Goal: Information Seeking & Learning: Compare options

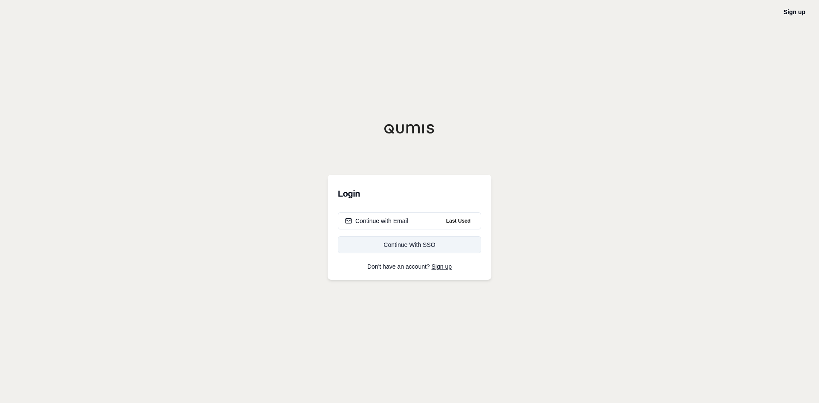
click at [412, 247] on div "Continue With SSO" at bounding box center [409, 245] width 129 height 9
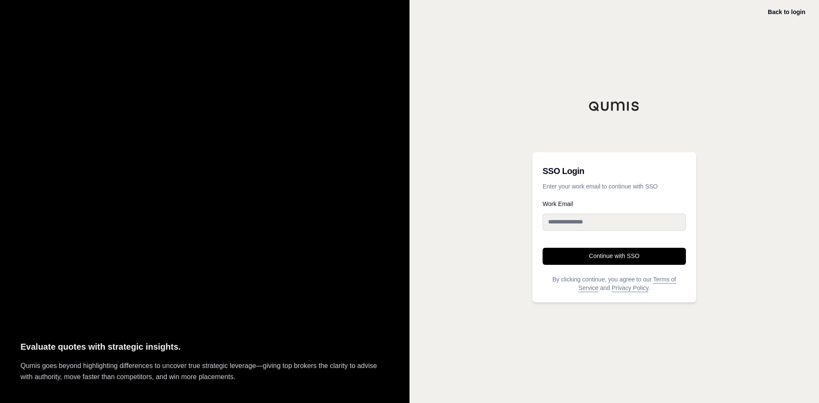
click at [597, 223] on input "Work Email" at bounding box center [613, 222] width 143 height 17
type input "**********"
click at [622, 262] on button "Continue with SSO" at bounding box center [613, 256] width 143 height 17
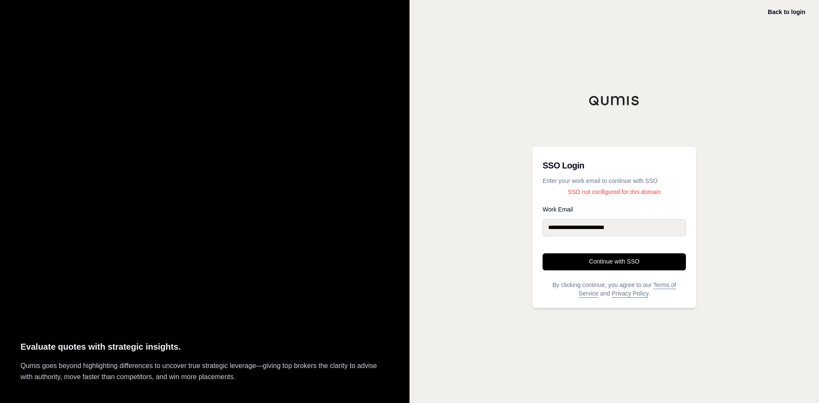
click at [629, 191] on p "SSO not configured for this domain" at bounding box center [613, 192] width 143 height 9
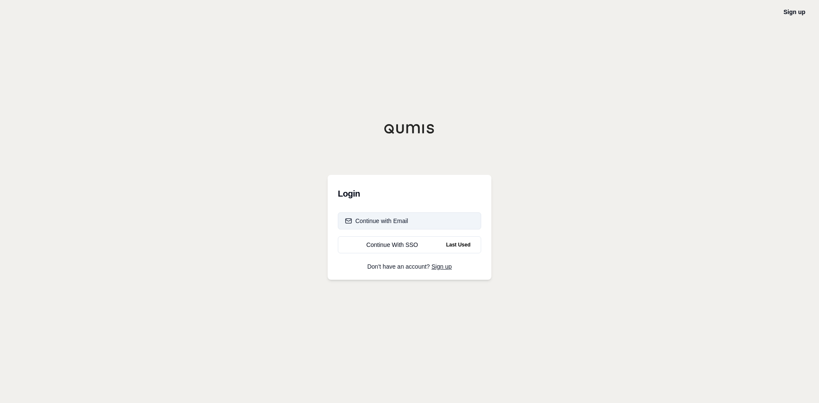
click at [414, 220] on button "Continue with Email" at bounding box center [409, 220] width 143 height 17
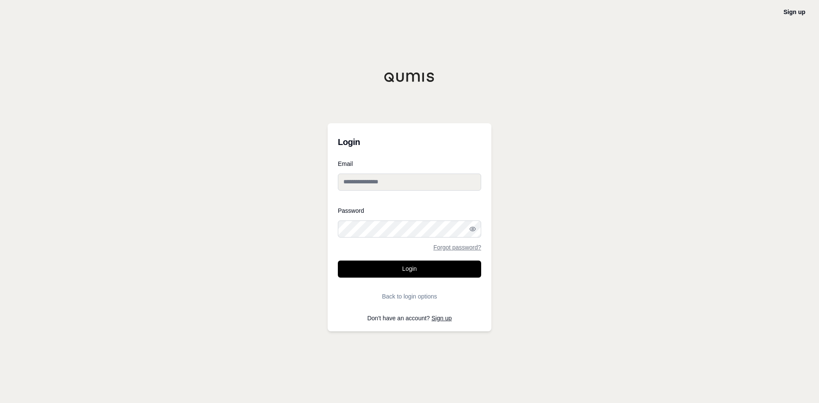
click at [419, 182] on input "Email" at bounding box center [409, 182] width 143 height 17
type input "**********"
click at [586, 231] on div "**********" at bounding box center [409, 201] width 819 height 403
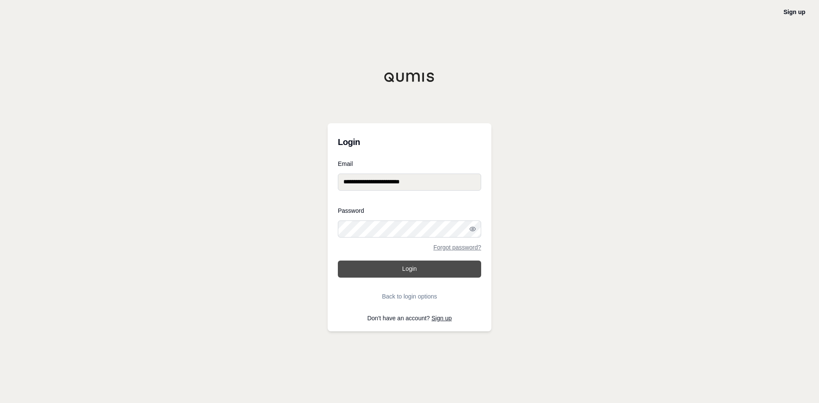
click at [412, 271] on button "Login" at bounding box center [409, 269] width 143 height 17
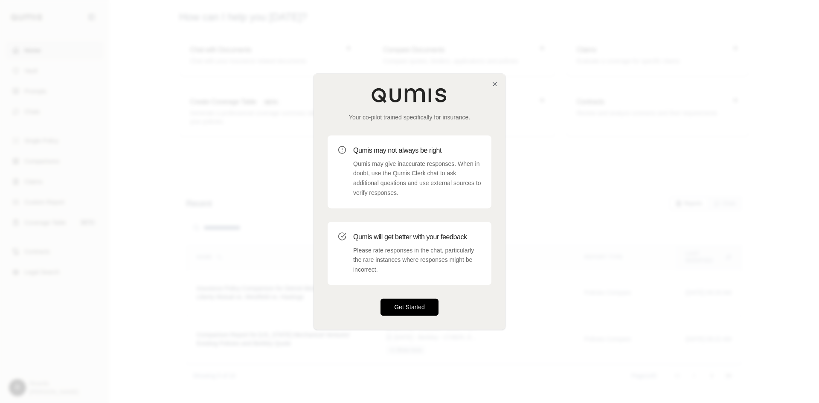
click at [419, 311] on button "Get Started" at bounding box center [409, 307] width 58 height 17
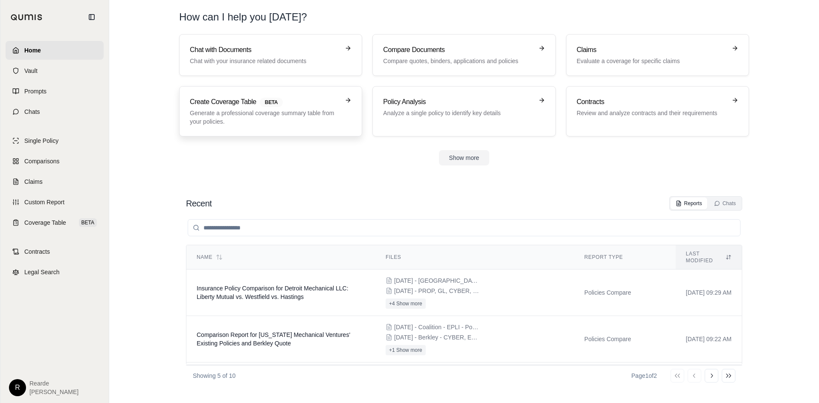
click at [265, 113] on p "Generate a professional coverage summary table from your policies." at bounding box center [265, 117] width 150 height 17
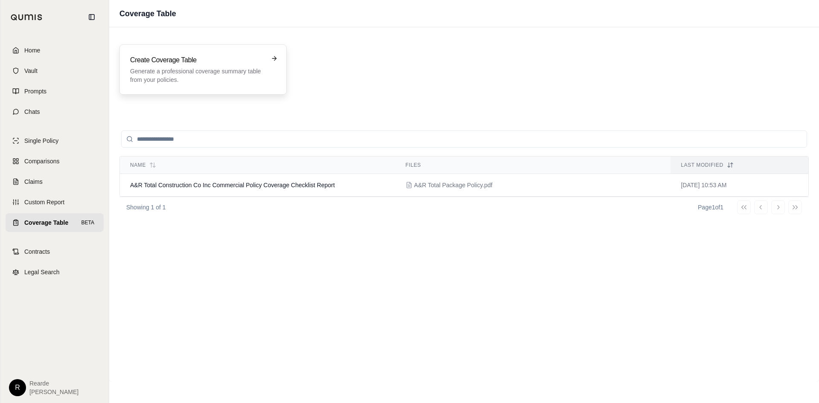
click at [242, 69] on p "Generate a professional coverage summary table from your policies." at bounding box center [197, 75] width 134 height 17
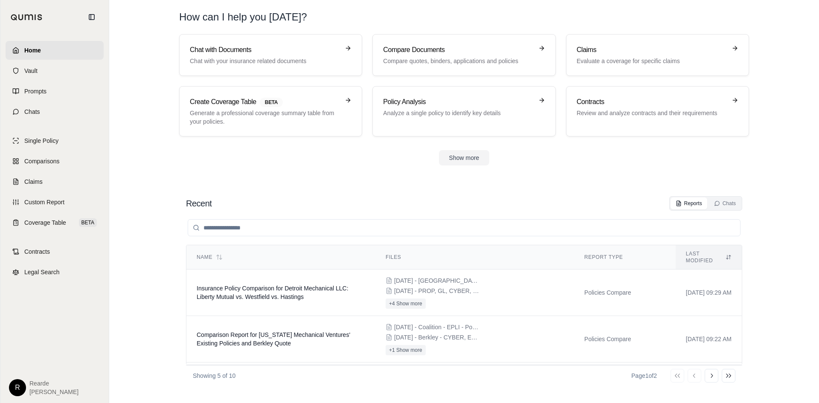
drag, startPoint x: 441, startPoint y: 185, endPoint x: 397, endPoint y: 182, distance: 44.0
click at [440, 185] on section "Recent Reports Chats Name Files Report Type Last modified Insurance Policy Comp…" at bounding box center [464, 291] width 703 height 224
click at [23, 160] on link "Comparisons" at bounding box center [55, 161] width 98 height 19
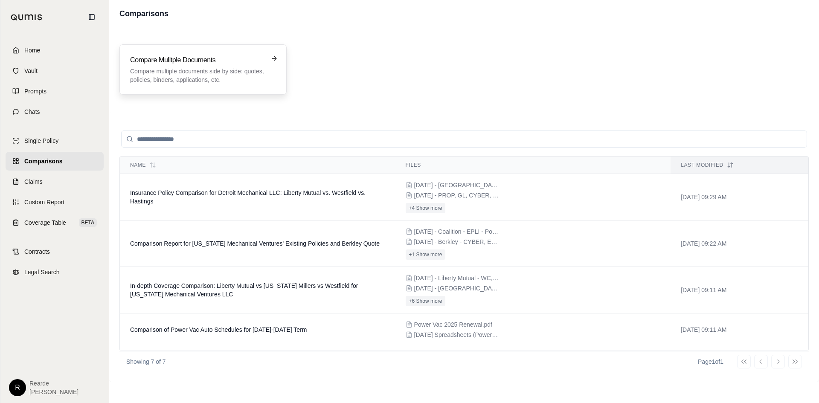
click at [198, 58] on h3 "Compare Mulitple Documents" at bounding box center [197, 60] width 134 height 10
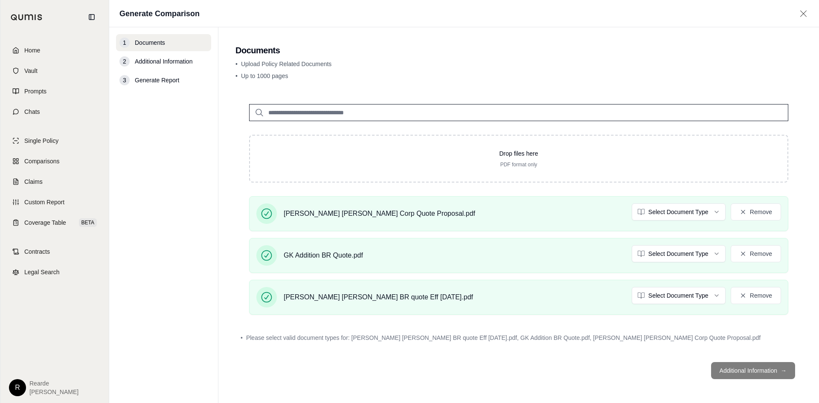
click at [753, 370] on footer "Additional Information →" at bounding box center [518, 370] width 566 height 31
click at [375, 114] on input "search" at bounding box center [518, 112] width 539 height 17
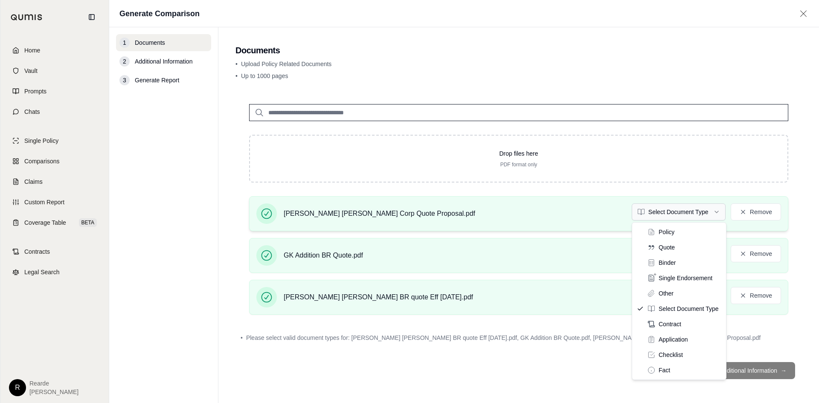
click at [669, 208] on html "Home Vault Prompts Chats Single Policy Comparisons Claims Custom Report Coverag…" at bounding box center [409, 201] width 819 height 403
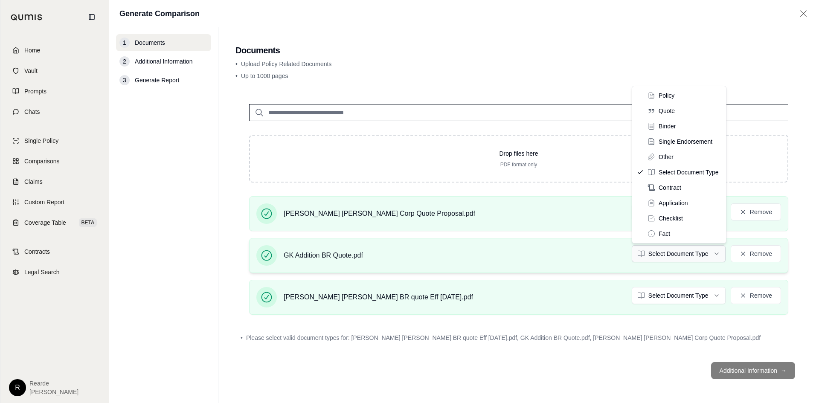
click at [673, 254] on html "Home Vault Prompts Chats Single Policy Comparisons Claims Custom Report Coverag…" at bounding box center [409, 201] width 819 height 403
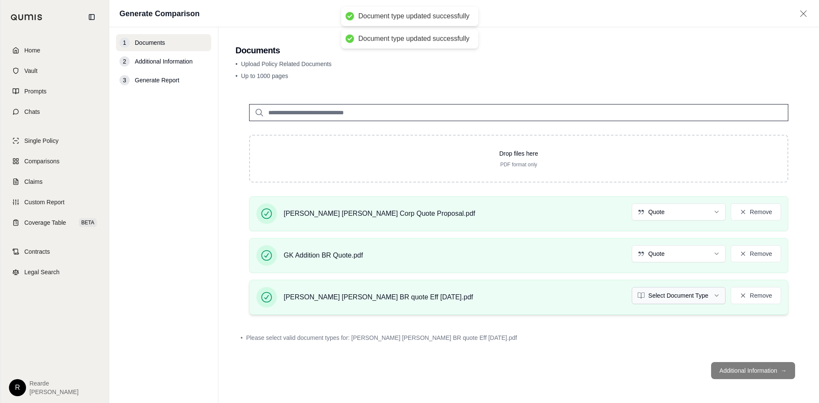
click at [697, 296] on html "Document type updated successfully Document type updated successfully Home Vaul…" at bounding box center [409, 201] width 819 height 403
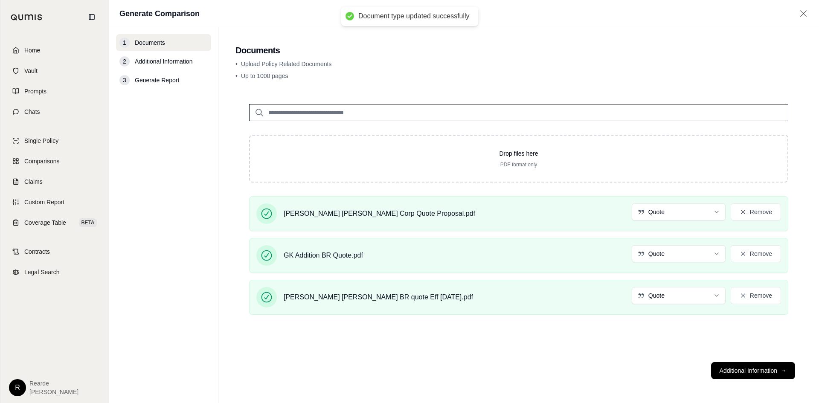
click at [618, 342] on div "Drop files here PDF format only [PERSON_NAME] [PERSON_NAME] Corp Quote Proposal…" at bounding box center [518, 222] width 566 height 265
click at [744, 366] on button "Additional Information →" at bounding box center [753, 370] width 84 height 17
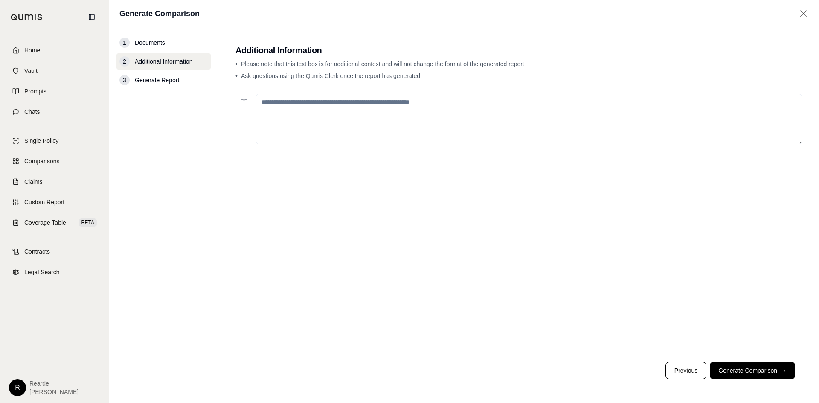
click at [398, 104] on textarea at bounding box center [529, 119] width 546 height 50
click at [568, 112] on textarea at bounding box center [529, 119] width 546 height 50
type textarea "**********"
click at [740, 371] on button "Generate Comparison →" at bounding box center [752, 370] width 85 height 17
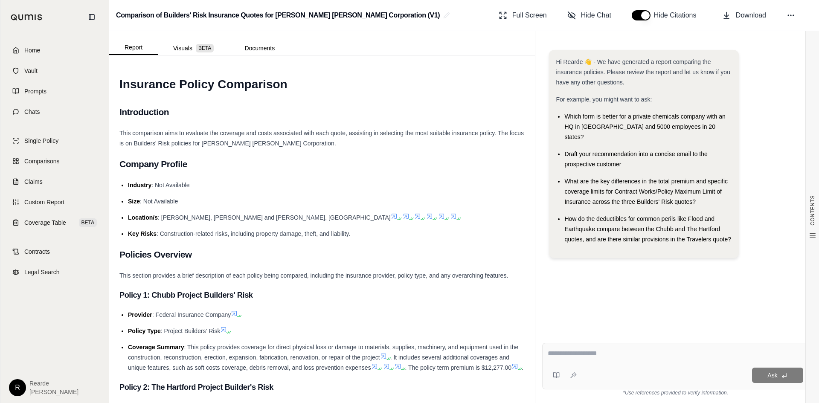
click at [459, 225] on ul "Industry : Not Available Size : Not Available Location/s : [GEOGRAPHIC_DATA], […" at bounding box center [321, 209] width 405 height 59
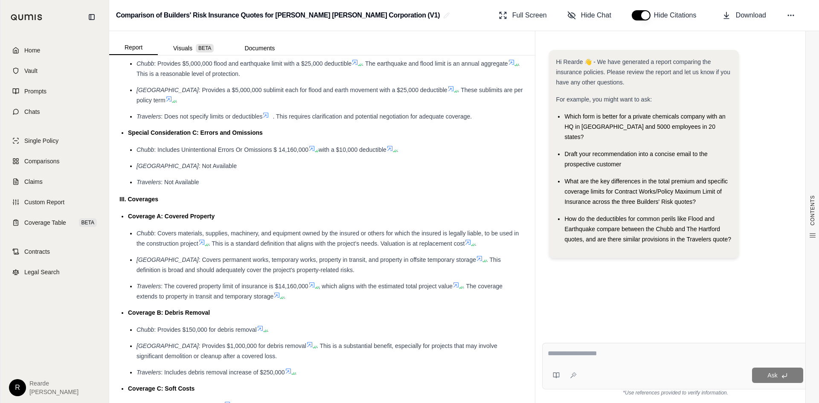
scroll to position [1024, 0]
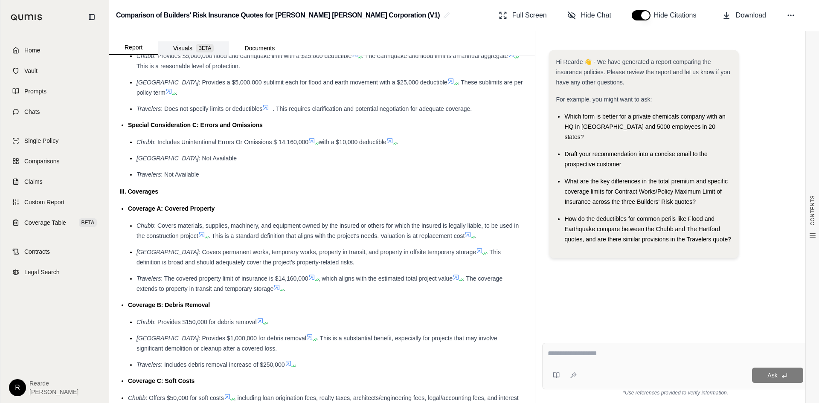
click at [179, 47] on button "Visuals BETA" at bounding box center [193, 48] width 71 height 14
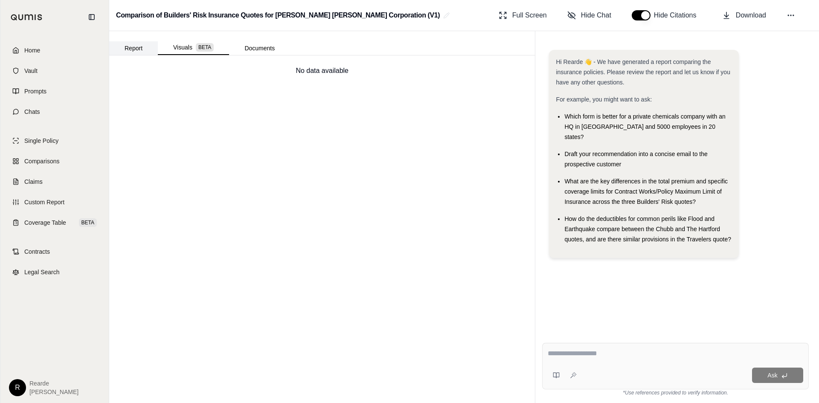
click at [126, 51] on button "Report" at bounding box center [133, 48] width 49 height 14
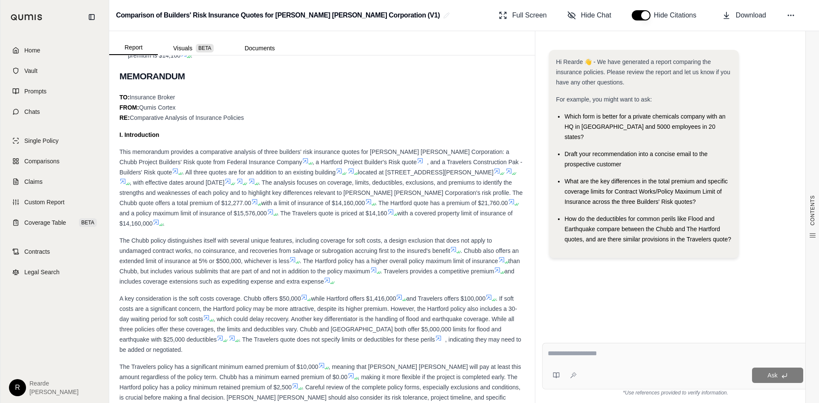
scroll to position [512, 0]
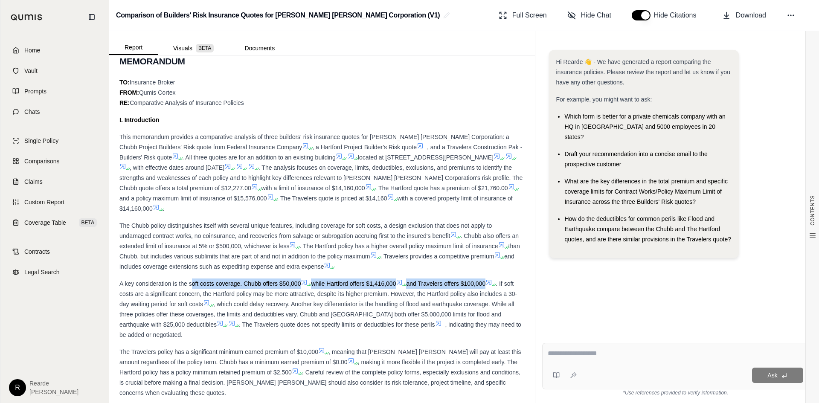
drag, startPoint x: 192, startPoint y: 281, endPoint x: 498, endPoint y: 285, distance: 306.3
click at [498, 285] on div "A key consideration is the soft costs coverage. Chubb offers $50,000 while Hart…" at bounding box center [321, 308] width 405 height 61
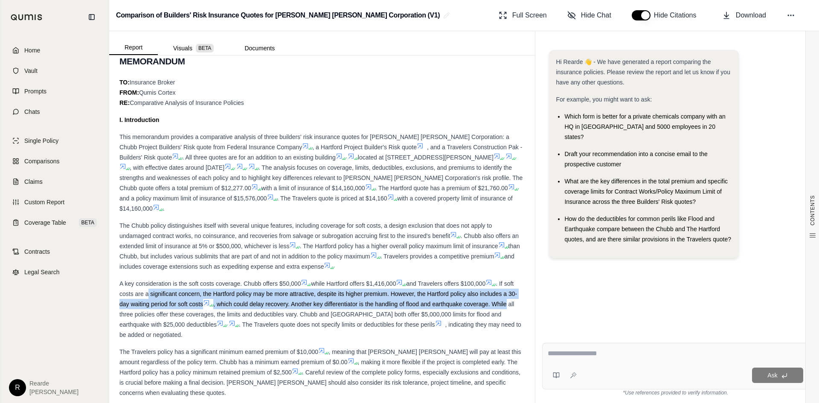
drag, startPoint x: 160, startPoint y: 293, endPoint x: 522, endPoint y: 301, distance: 362.2
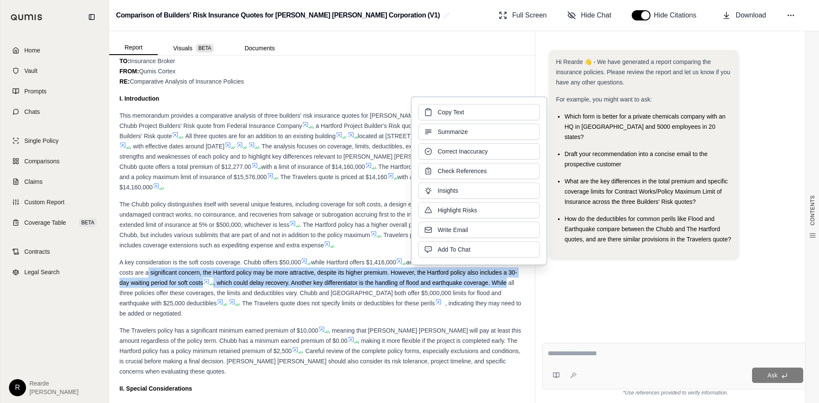
scroll to position [554, 0]
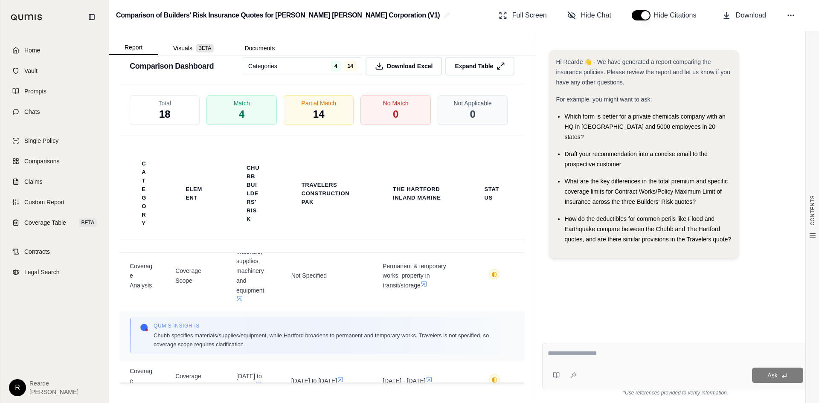
scroll to position [0, 0]
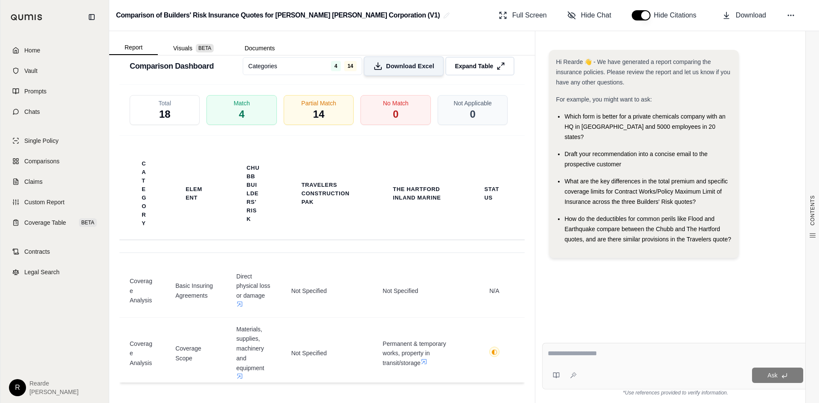
click at [403, 66] on span "Download Excel" at bounding box center [410, 66] width 48 height 9
click at [497, 67] on icon at bounding box center [501, 66] width 9 height 9
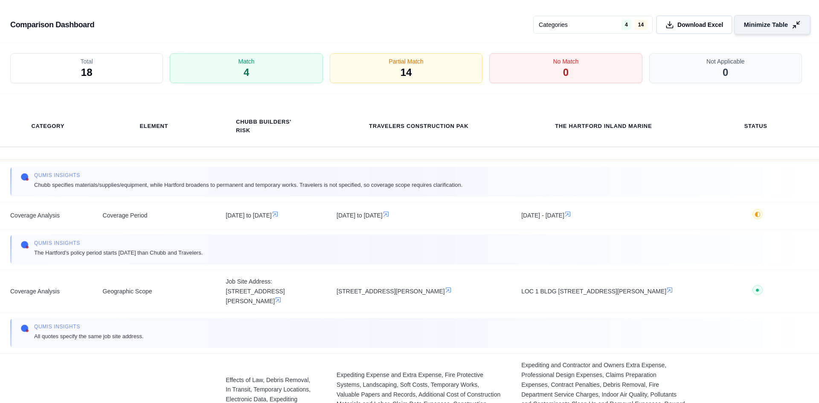
scroll to position [85, 0]
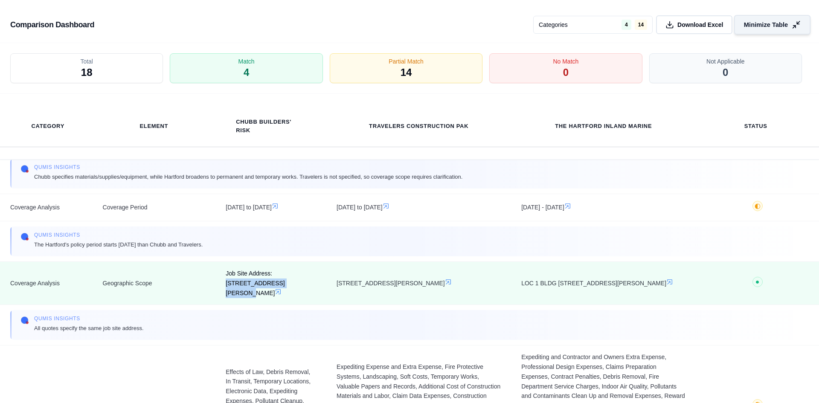
drag, startPoint x: 272, startPoint y: 273, endPoint x: 257, endPoint y: 287, distance: 20.5
click at [257, 283] on span "Job Site Address: [STREET_ADDRESS][PERSON_NAME]" at bounding box center [271, 283] width 90 height 29
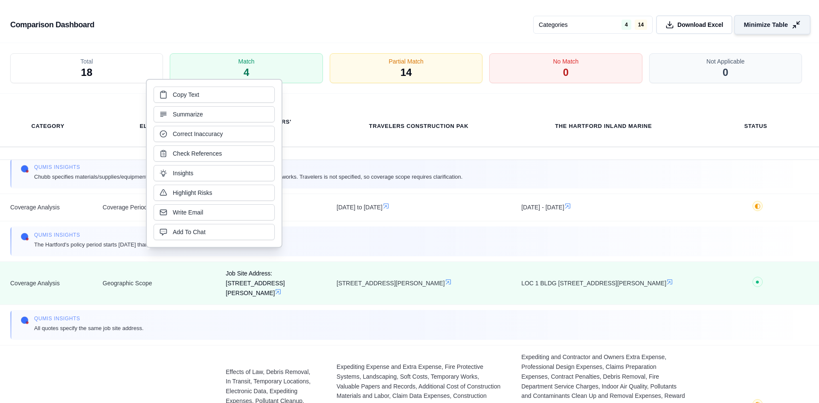
click at [268, 294] on td "Job Site Address: [STREET_ADDRESS][PERSON_NAME]" at bounding box center [270, 283] width 111 height 43
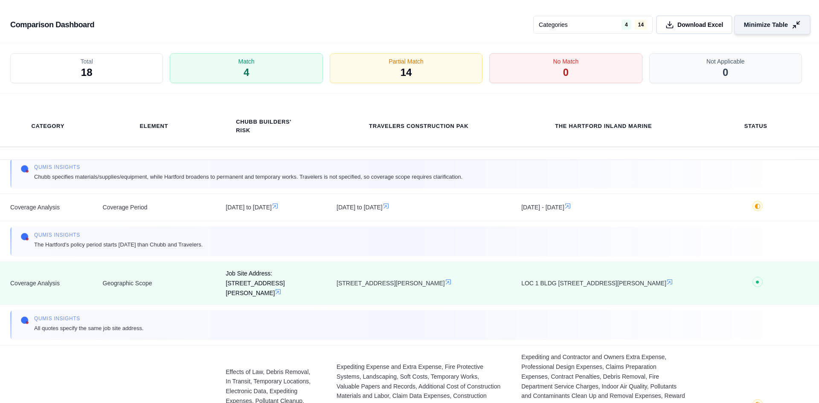
click at [273, 273] on span "Job Site Address: [STREET_ADDRESS][PERSON_NAME]" at bounding box center [271, 283] width 90 height 29
drag, startPoint x: 273, startPoint y: 273, endPoint x: 261, endPoint y: 281, distance: 14.3
click at [261, 281] on span "Job Site Address: [STREET_ADDRESS][PERSON_NAME]" at bounding box center [271, 283] width 90 height 29
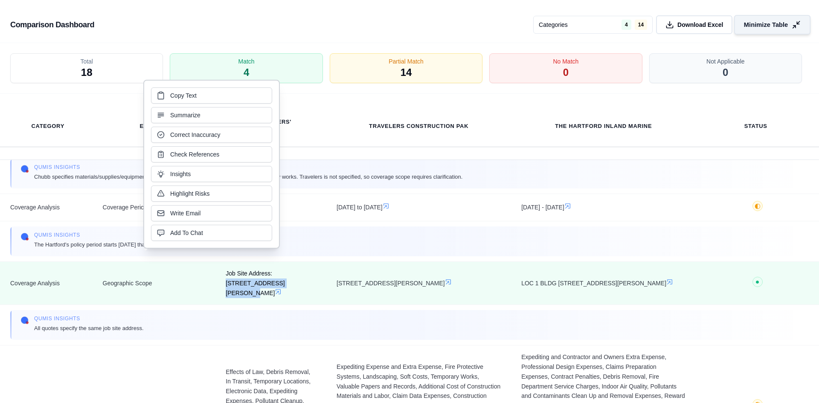
copy span "[STREET_ADDRESS][PERSON_NAME]"
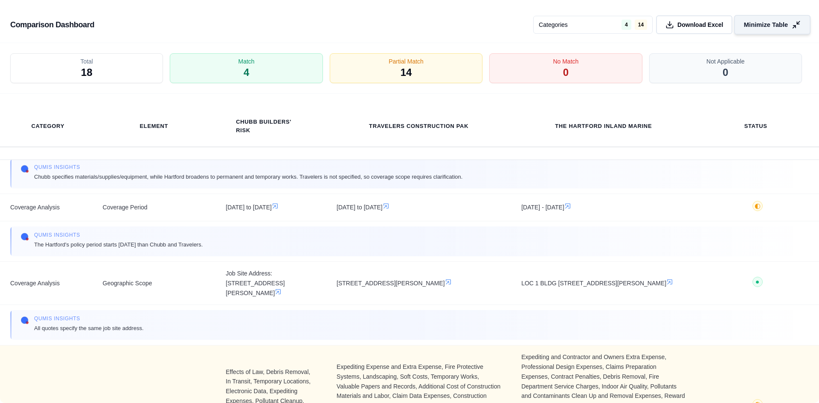
click at [158, 348] on td "Additional Coverage Grants" at bounding box center [154, 405] width 123 height 121
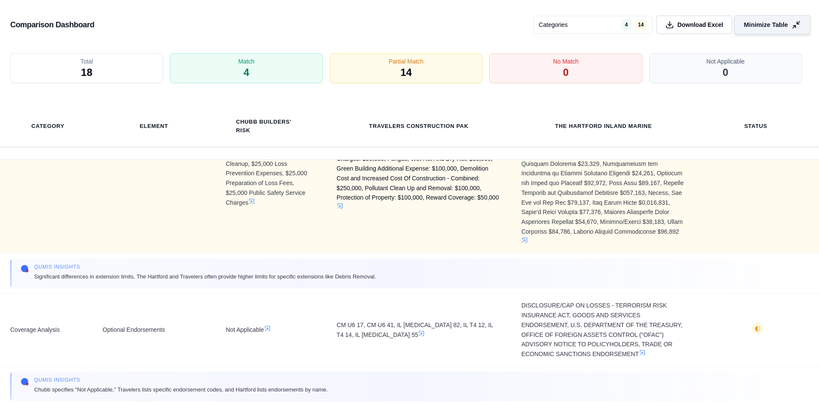
scroll to position [554, 0]
